Goal: Task Accomplishment & Management: Use online tool/utility

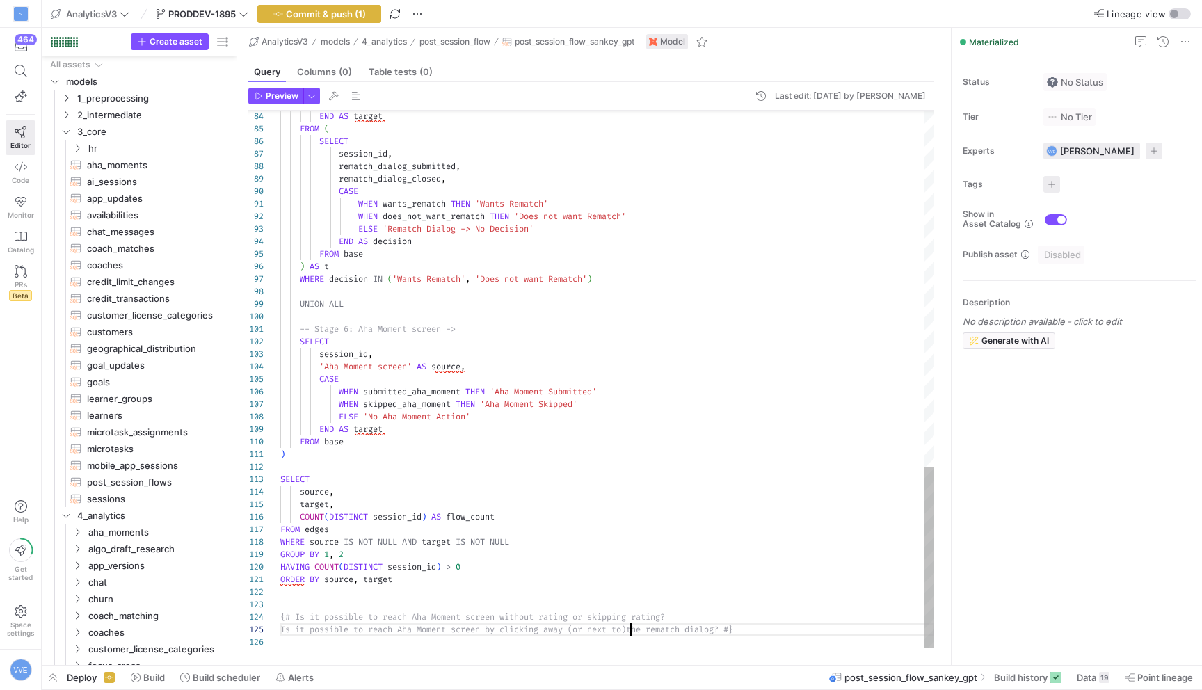
scroll to position [50, 351]
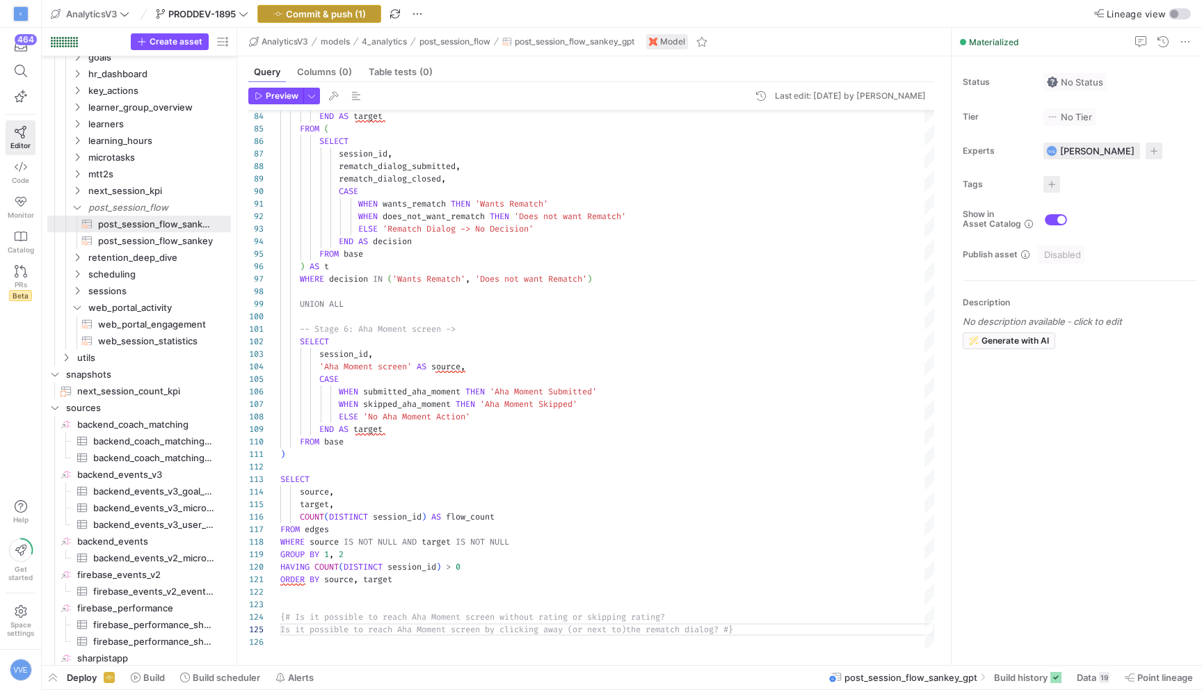
click at [327, 9] on span "Commit & push (1)" at bounding box center [326, 13] width 80 height 11
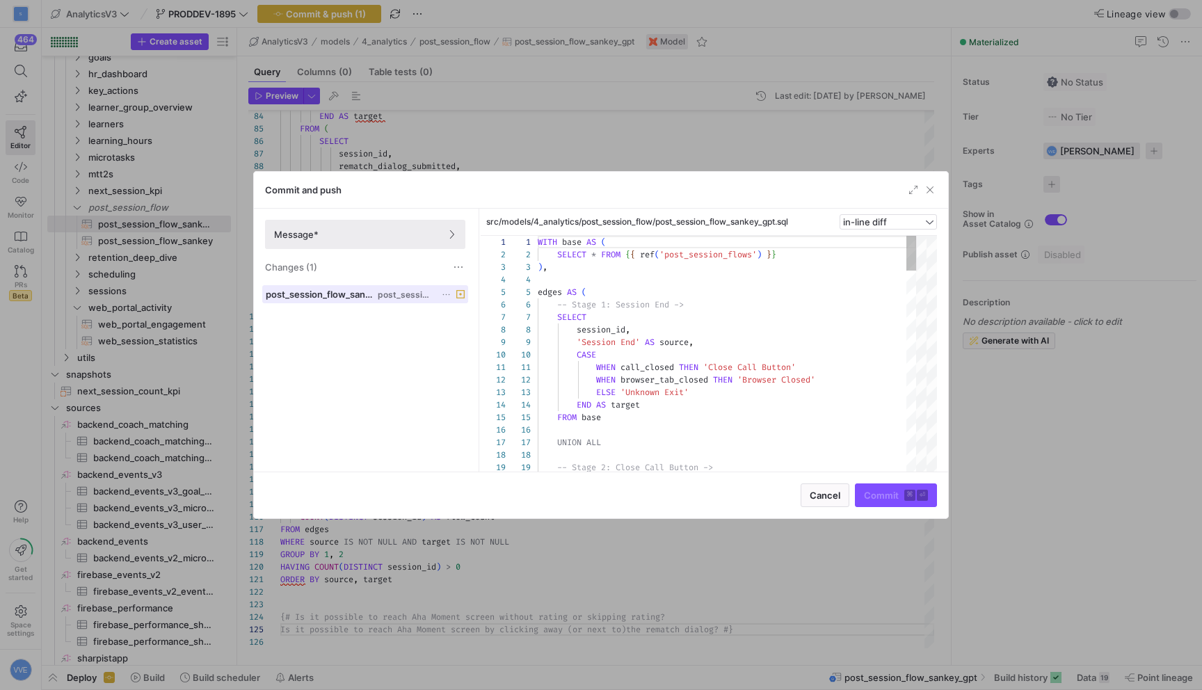
click at [410, 298] on span "post_session_flow" at bounding box center [406, 295] width 56 height 10
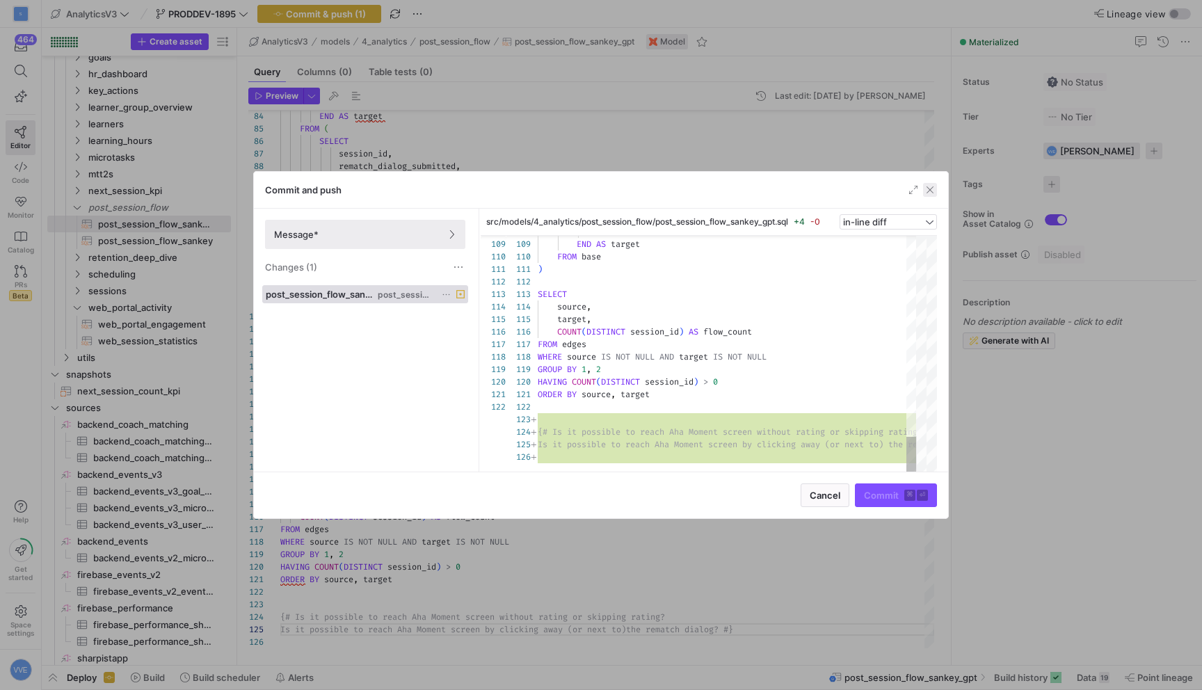
click at [937, 192] on span "button" at bounding box center [930, 190] width 14 height 14
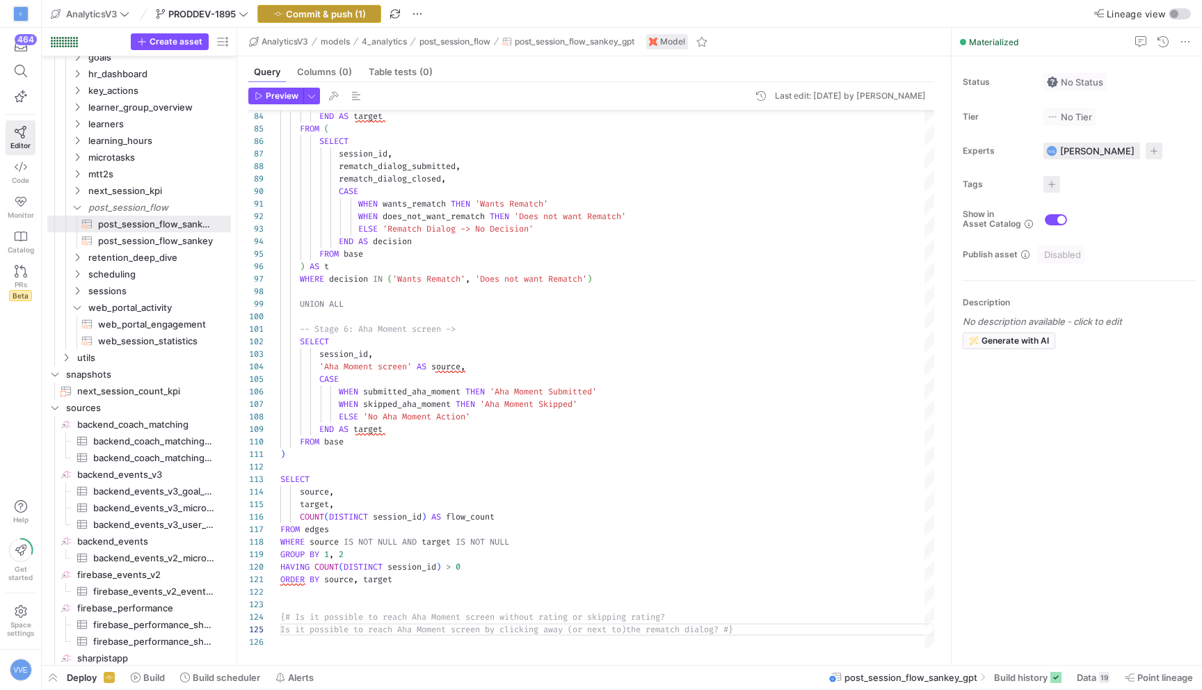
click at [366, 11] on span "Commit & push (1)" at bounding box center [326, 13] width 80 height 11
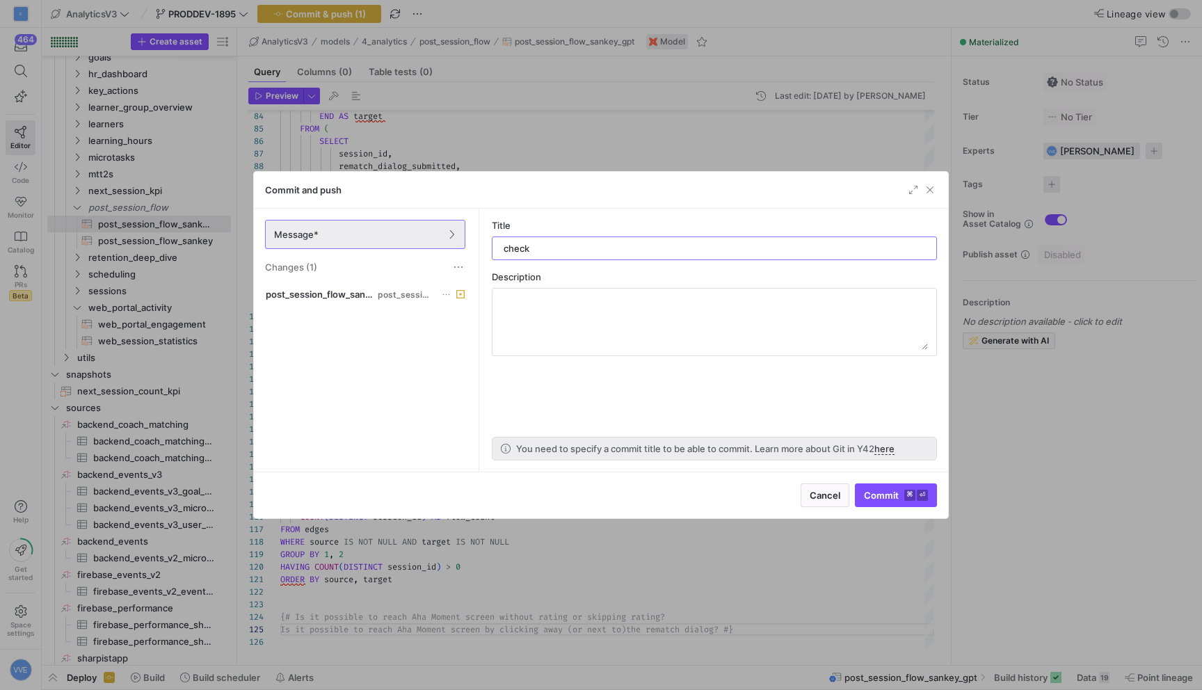
type input "check"
click at [885, 495] on span "Commit ⌘ ⏎" at bounding box center [896, 495] width 64 height 11
